Goal: Check status: Check status

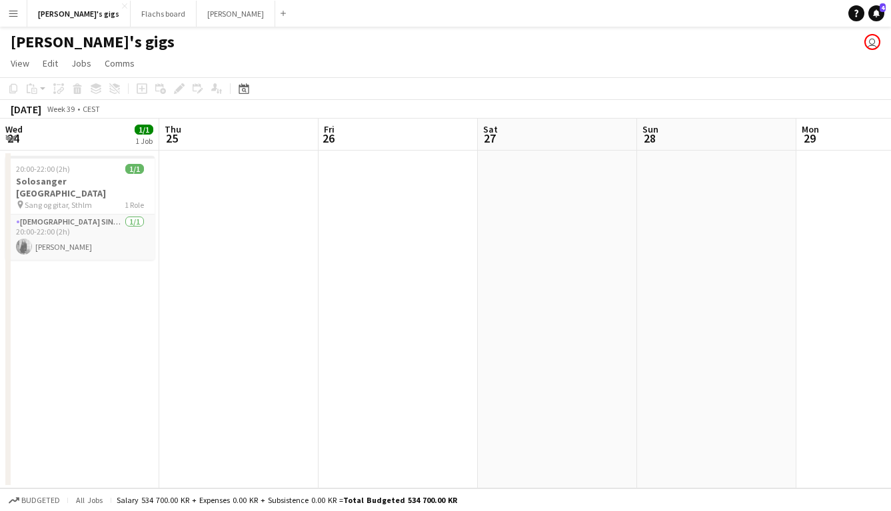
scroll to position [0, 333]
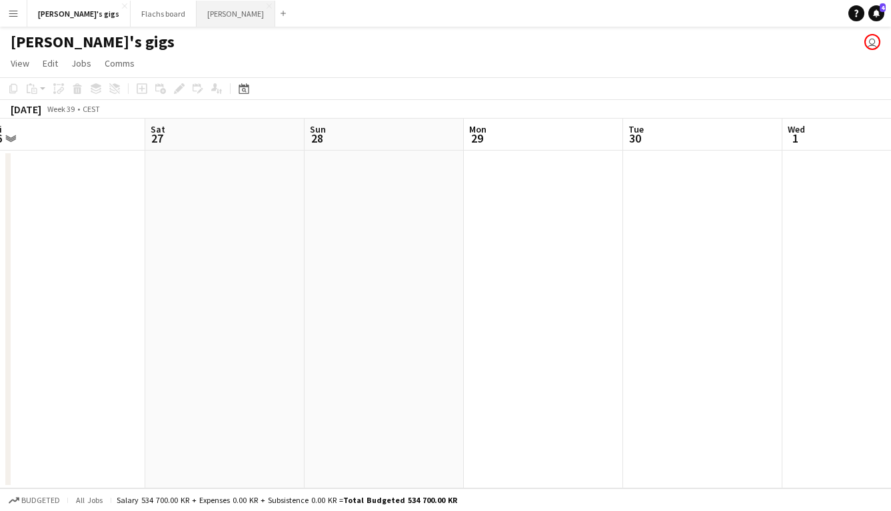
click at [197, 21] on button "Asger Gigs Close" at bounding box center [236, 14] width 79 height 26
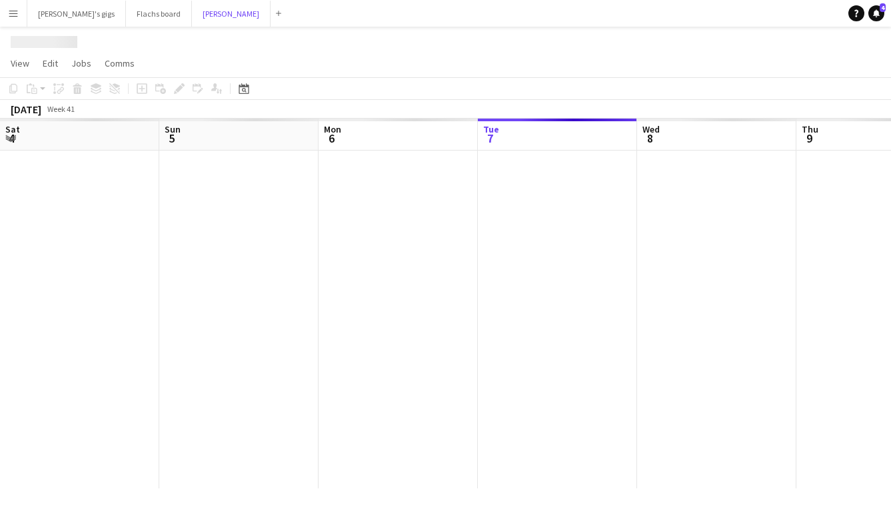
scroll to position [0, 319]
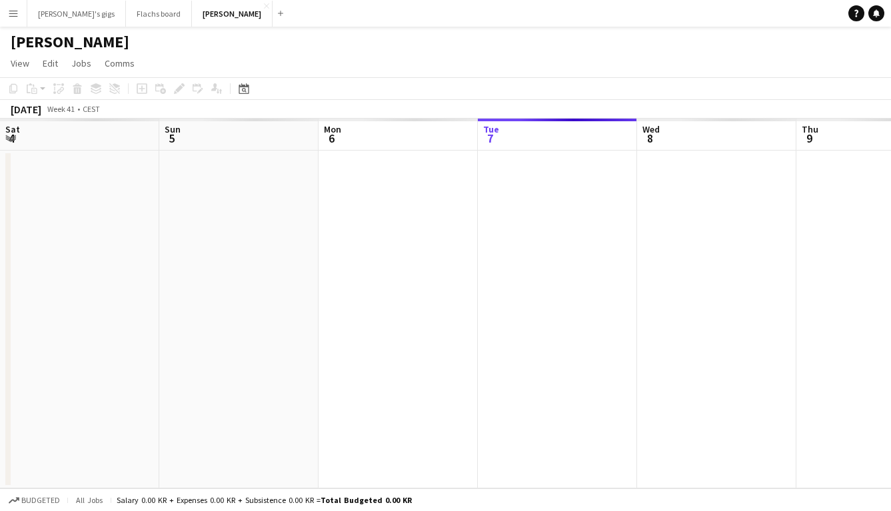
scroll to position [0, 319]
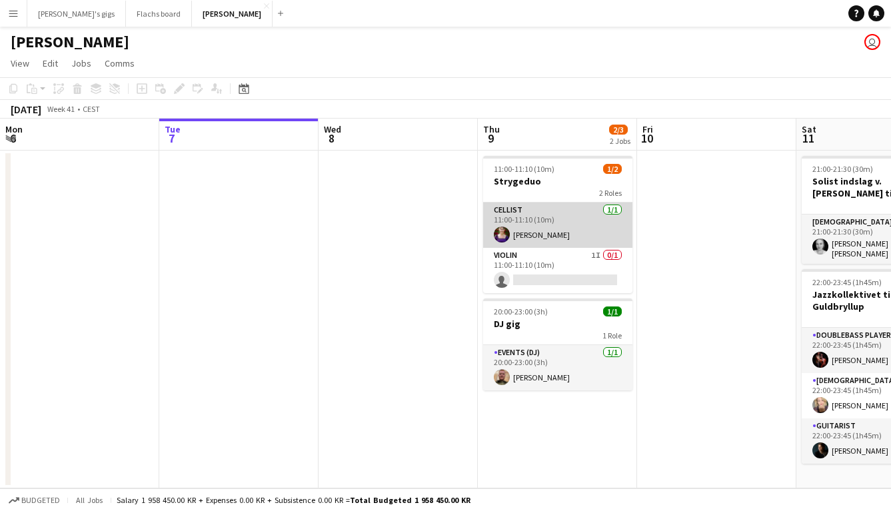
click at [522, 231] on app-card-role "Cellist [DATE] 11:00-11:10 (10m) [PERSON_NAME]" at bounding box center [557, 225] width 149 height 45
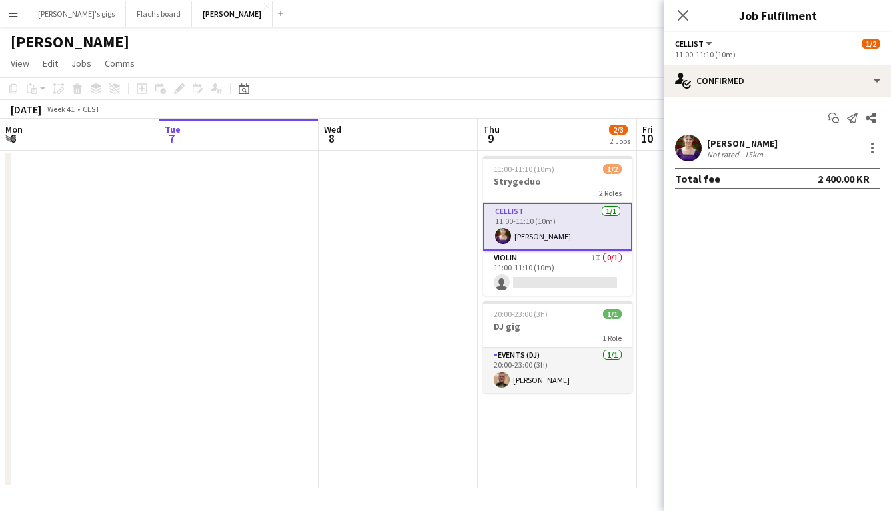
click at [425, 277] on app-date-cell at bounding box center [398, 320] width 159 height 338
